Goal: Transaction & Acquisition: Purchase product/service

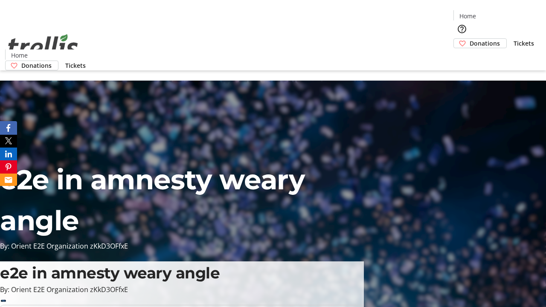
click at [470, 39] on span "Donations" at bounding box center [485, 43] width 30 height 9
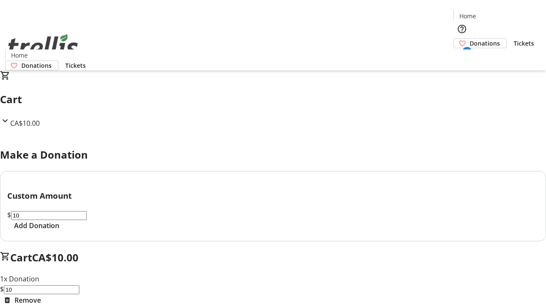
select select "CA"
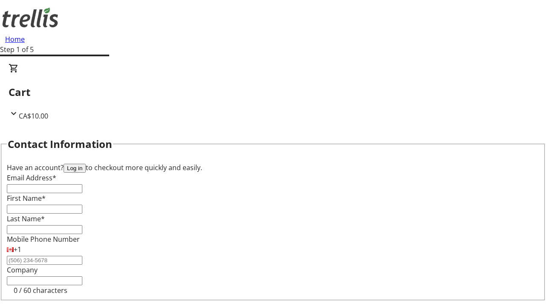
click at [86, 164] on button "Log in" at bounding box center [75, 168] width 22 height 9
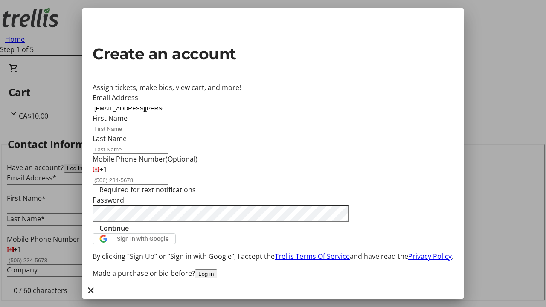
type input "[EMAIL_ADDRESS][PERSON_NAME][DOMAIN_NAME]"
type input "[PERSON_NAME]"
click at [129, 233] on span "Continue" at bounding box center [113, 228] width 29 height 10
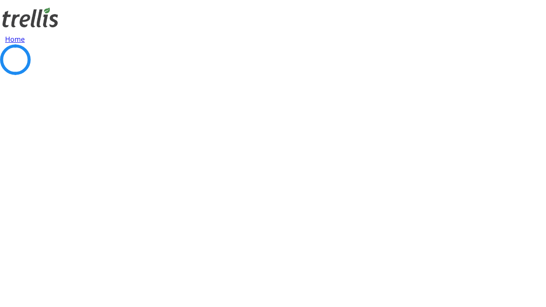
scroll to position [114, 0]
select select "BC"
select select "CA"
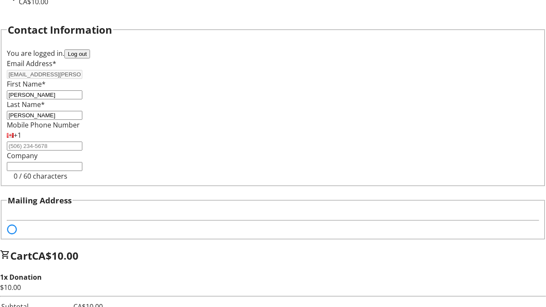
select select "BC"
select select "CA"
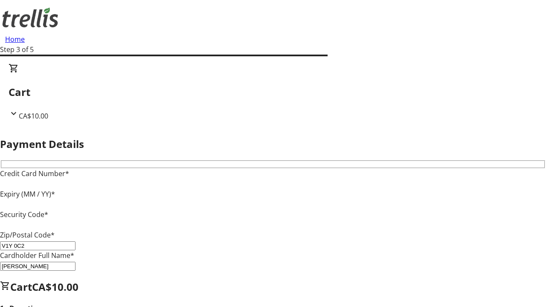
type input "V1Y 0C2"
